Goal: Task Accomplishment & Management: Manage account settings

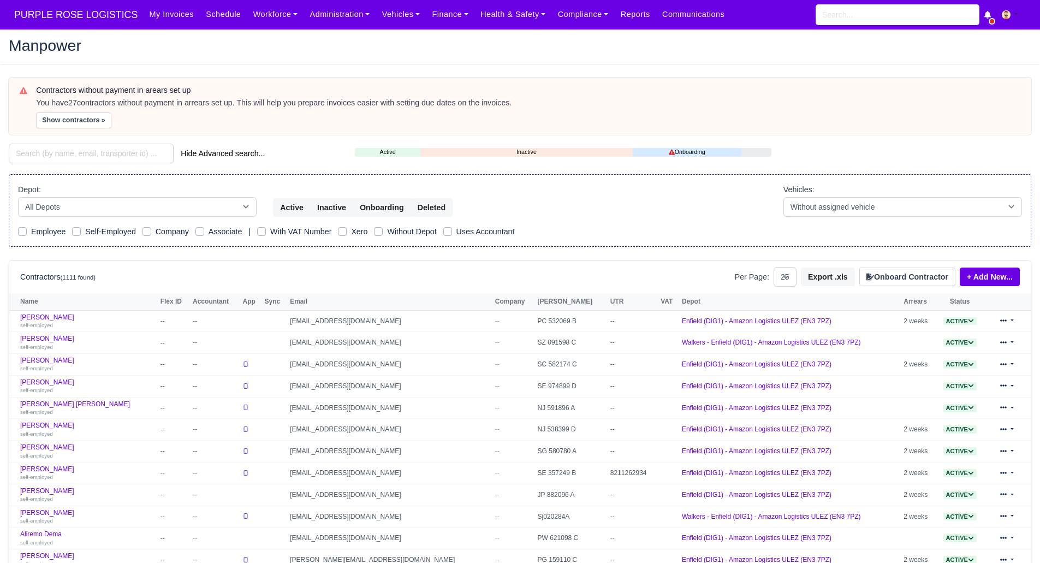
select select "25"
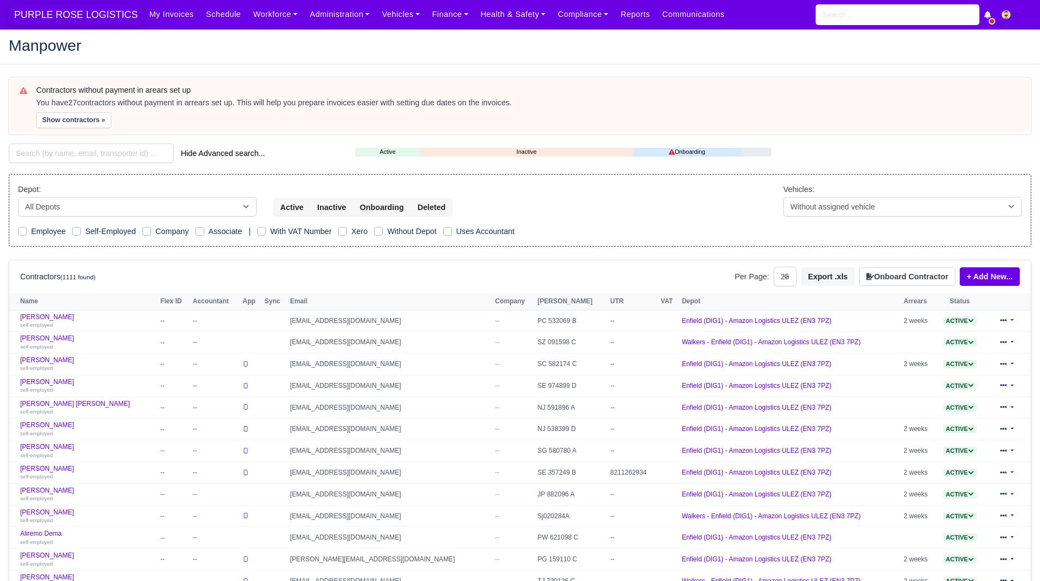
click at [106, 5] on span "PURPLE ROSE LOGISTICS" at bounding box center [76, 15] width 134 height 22
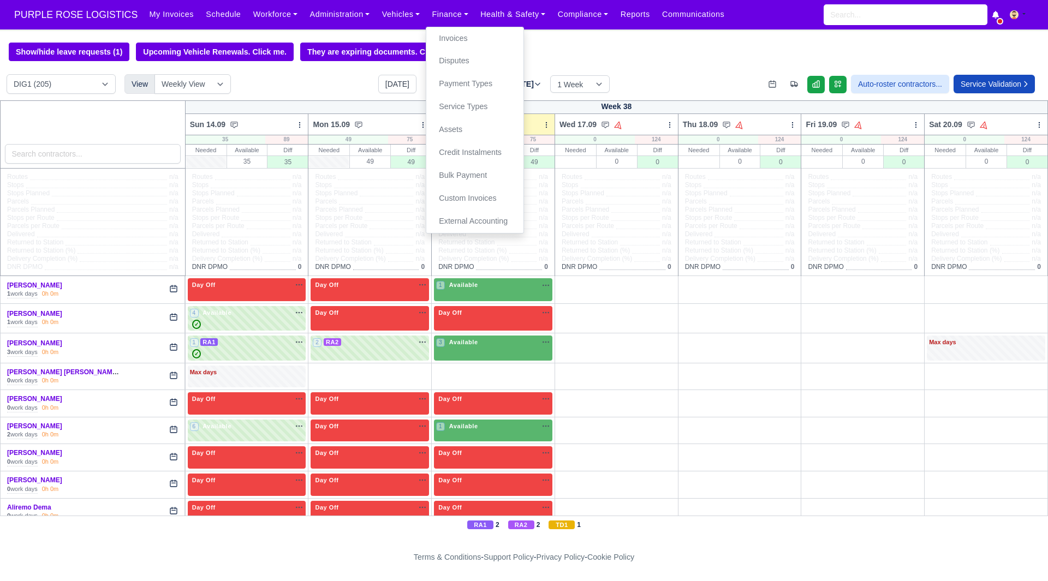
click at [284, 78] on div "DIG1 (205) DAK1 (1) GIMD (48) View Weekly View Wave times Daily Roster [DATE] […" at bounding box center [524, 87] width 1048 height 26
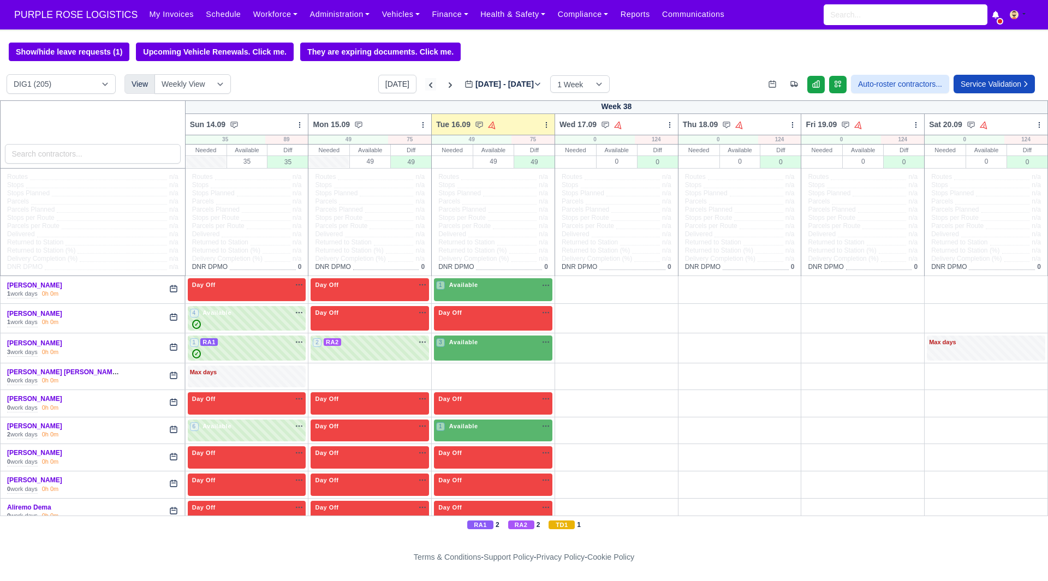
click at [425, 88] on icon at bounding box center [430, 85] width 11 height 11
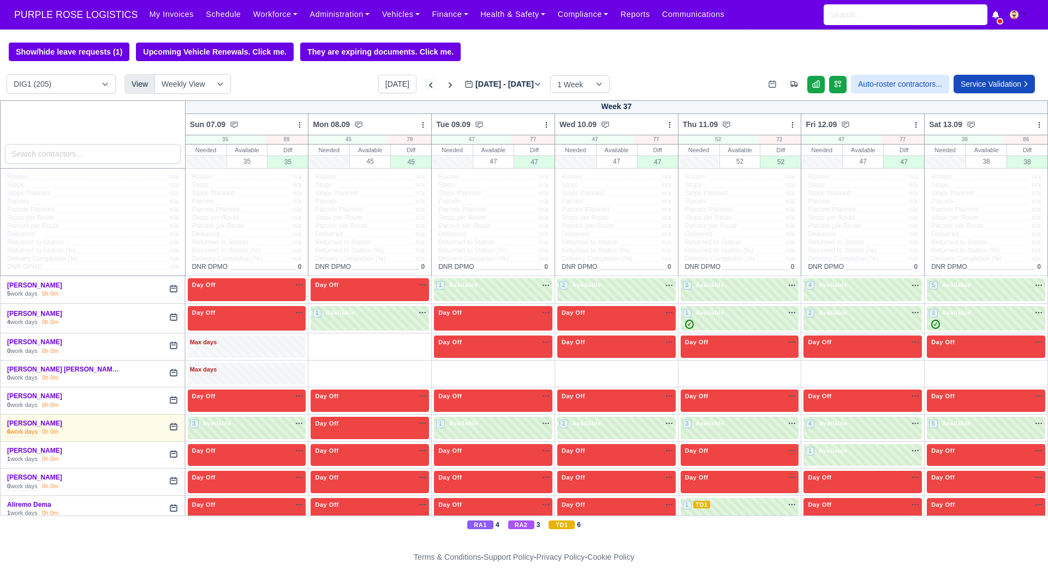
type input "[DATE]"
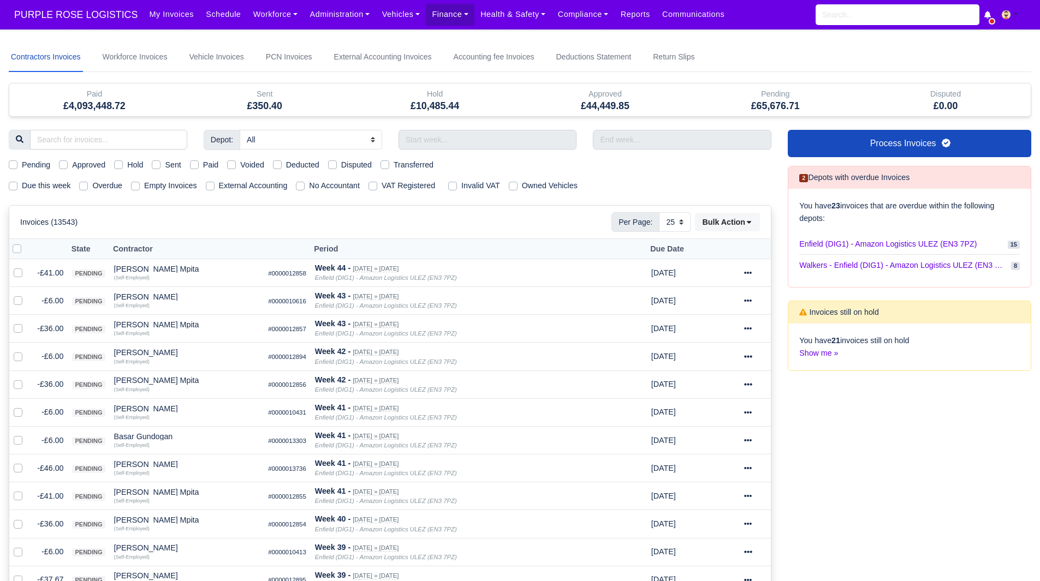
select select "25"
click at [442, 134] on input "text" at bounding box center [488, 140] width 179 height 20
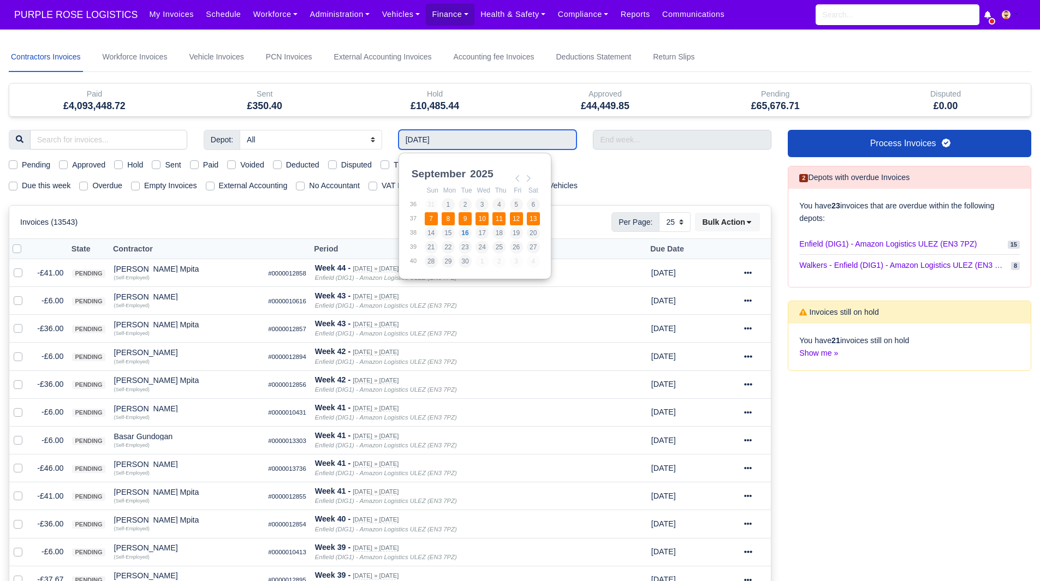
type input "07/09/2025 - 13/09/2025"
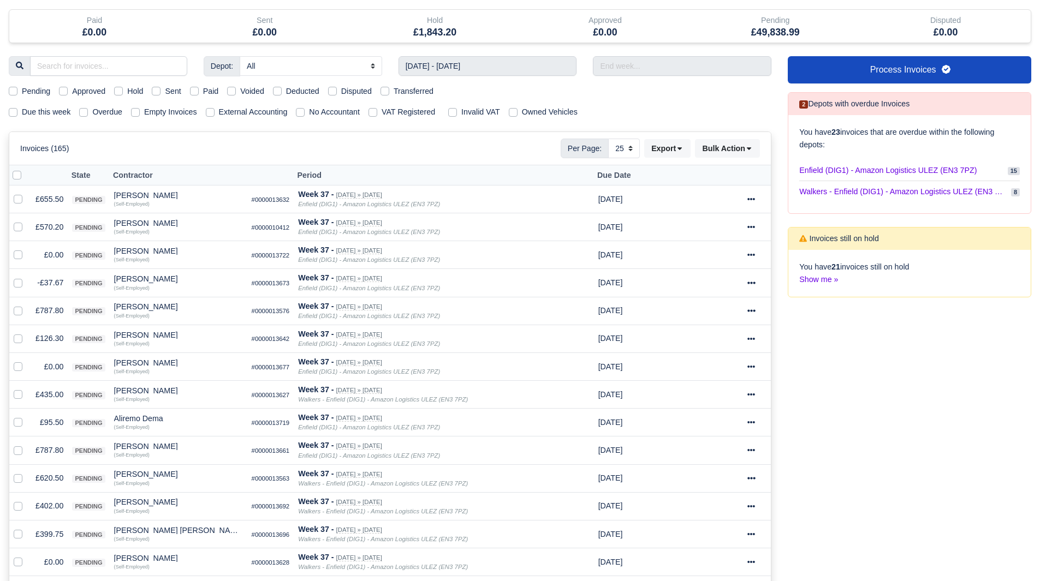
scroll to position [74, 0]
click at [27, 248] on label at bounding box center [27, 248] width 0 height 0
click at [15, 257] on input "checkbox" at bounding box center [18, 252] width 9 height 9
checkbox input "true"
click at [27, 276] on label at bounding box center [27, 276] width 0 height 0
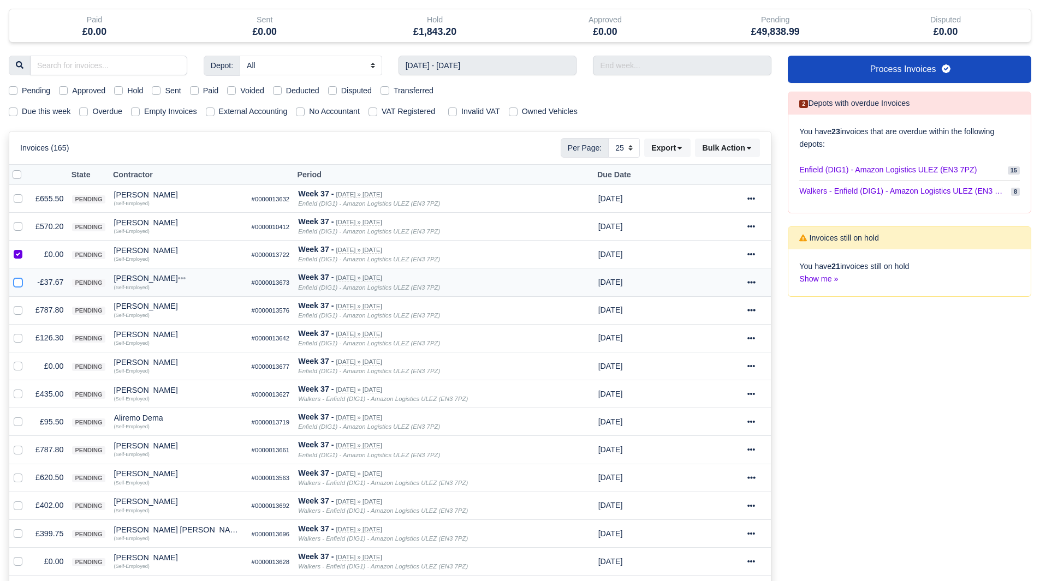
click at [15, 279] on input "checkbox" at bounding box center [18, 280] width 9 height 9
checkbox input "true"
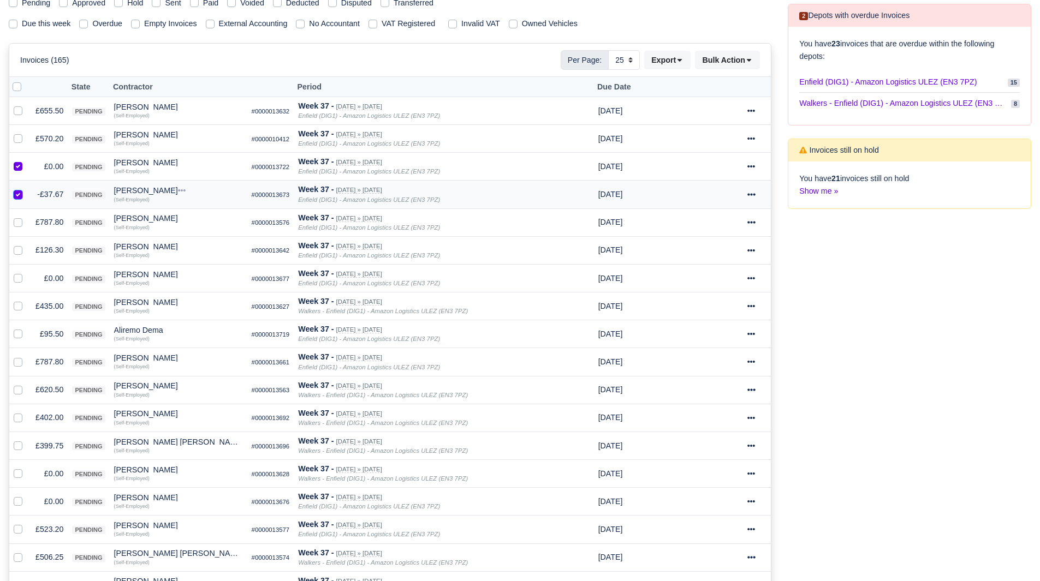
scroll to position [163, 0]
click at [27, 272] on label at bounding box center [27, 272] width 0 height 0
click at [16, 277] on input "checkbox" at bounding box center [18, 276] width 9 height 9
checkbox input "true"
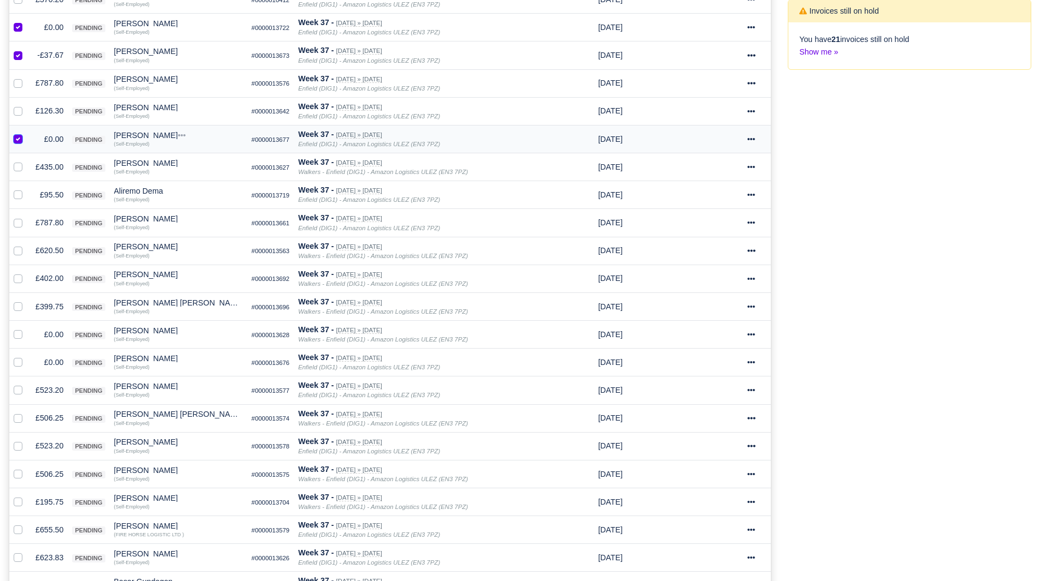
scroll to position [304, 0]
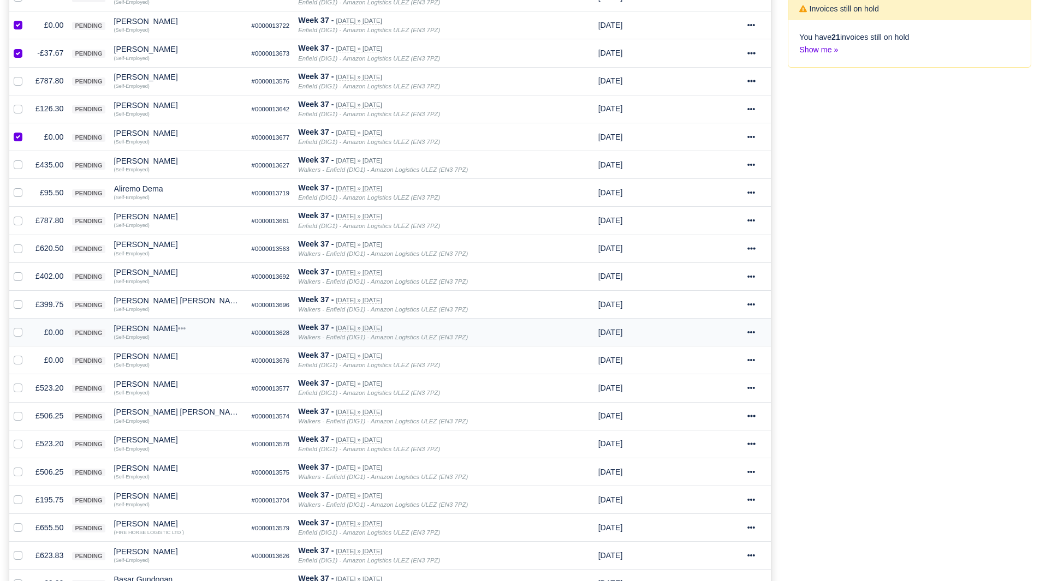
click at [21, 340] on td at bounding box center [20, 333] width 22 height 28
click at [27, 326] on label at bounding box center [27, 326] width 0 height 0
click at [17, 333] on input "checkbox" at bounding box center [18, 330] width 9 height 9
checkbox input "true"
click at [27, 354] on label at bounding box center [27, 354] width 0 height 0
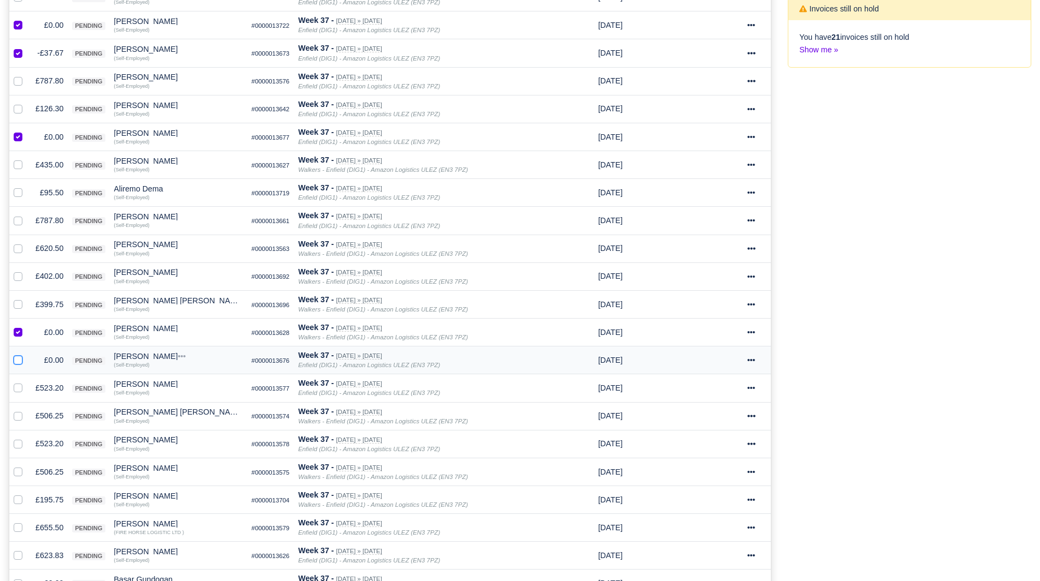
click at [18, 362] on input "checkbox" at bounding box center [18, 358] width 9 height 9
checkbox input "true"
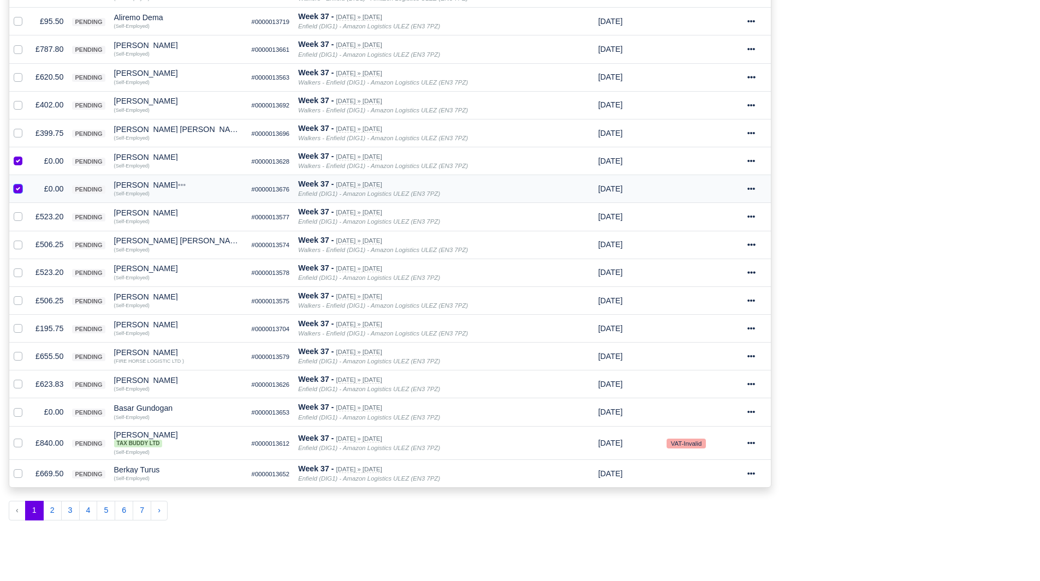
scroll to position [476, 0]
click at [27, 405] on label at bounding box center [27, 405] width 0 height 0
click at [19, 414] on input "checkbox" at bounding box center [18, 409] width 9 height 9
checkbox input "true"
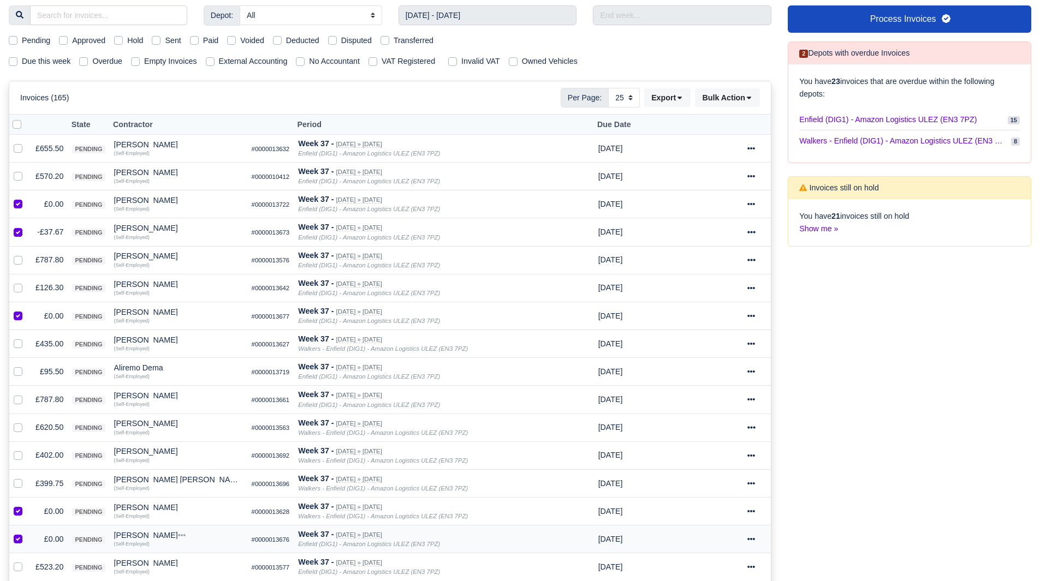
scroll to position [0, 0]
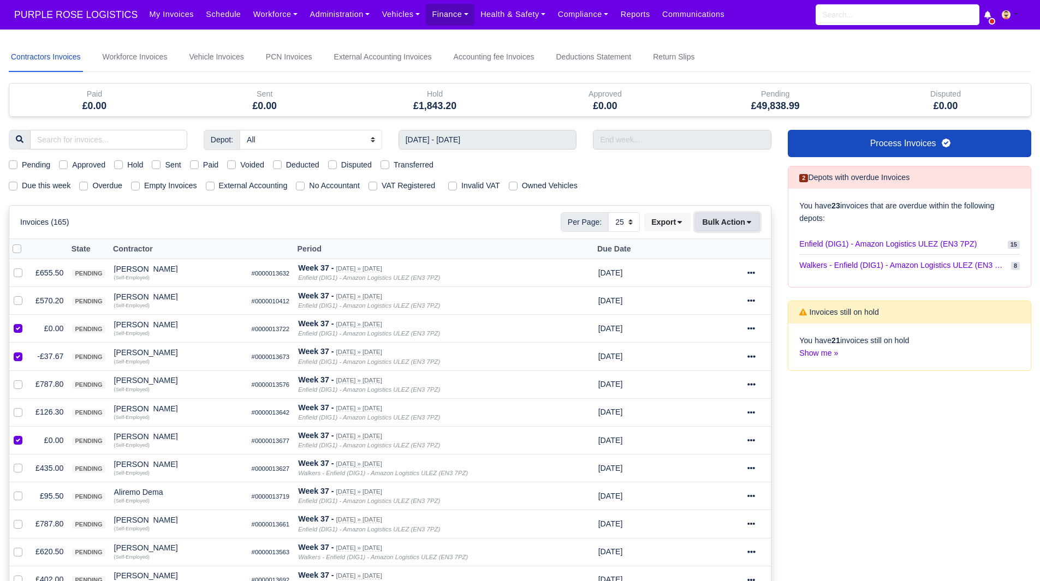
click at [717, 221] on button "Bulk Action" at bounding box center [727, 222] width 65 height 19
click at [708, 313] on div "Void" at bounding box center [710, 310] width 97 height 17
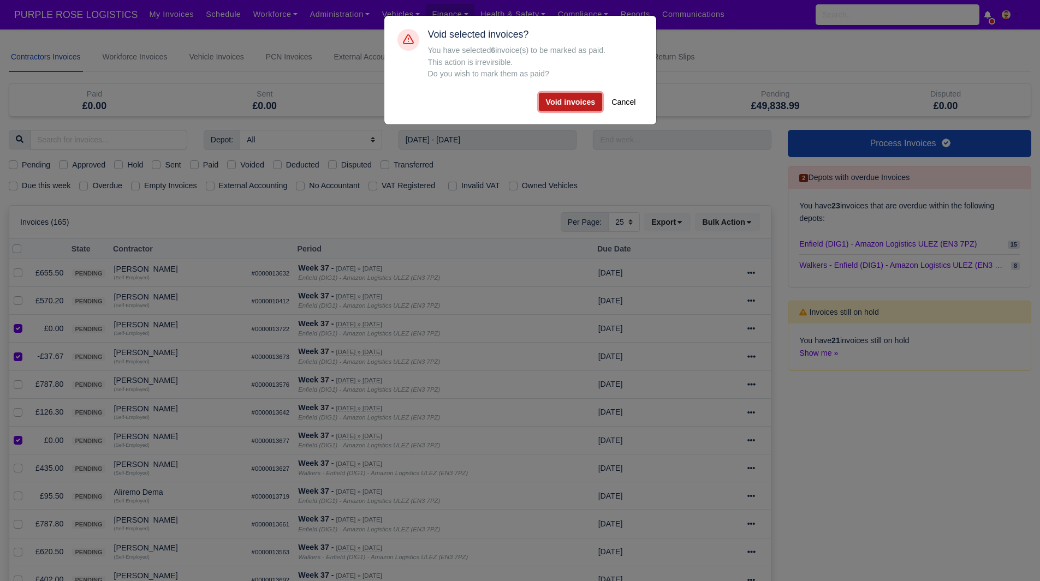
click at [578, 105] on button "Void invoices" at bounding box center [571, 102] width 64 height 19
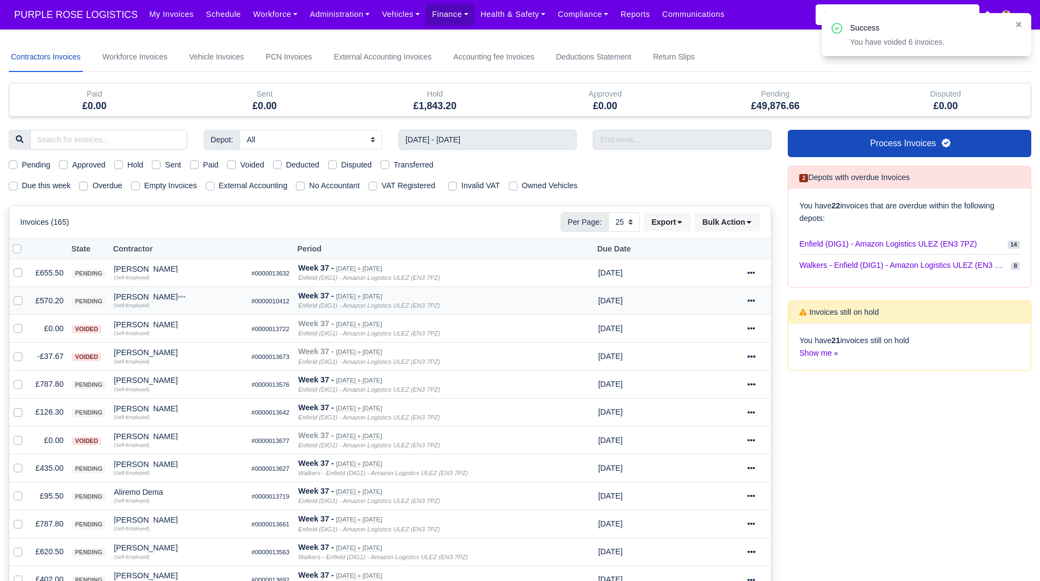
click at [50, 299] on td "£570.20" at bounding box center [49, 301] width 37 height 28
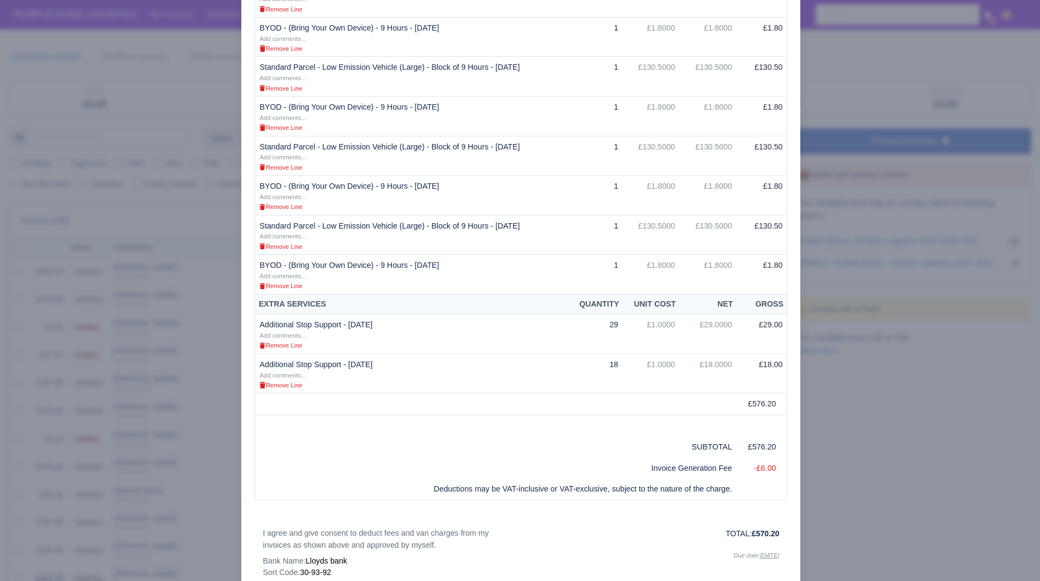
scroll to position [333, 0]
